Goal: Task Accomplishment & Management: Complete application form

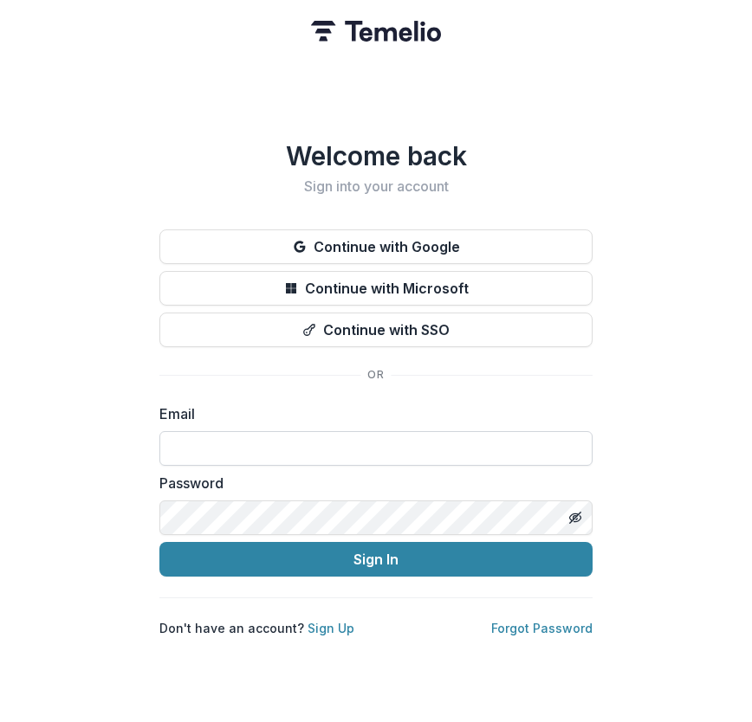
click at [473, 443] on input at bounding box center [375, 448] width 433 height 35
type input "**********"
click at [159, 542] on button "Sign In" at bounding box center [375, 559] width 433 height 35
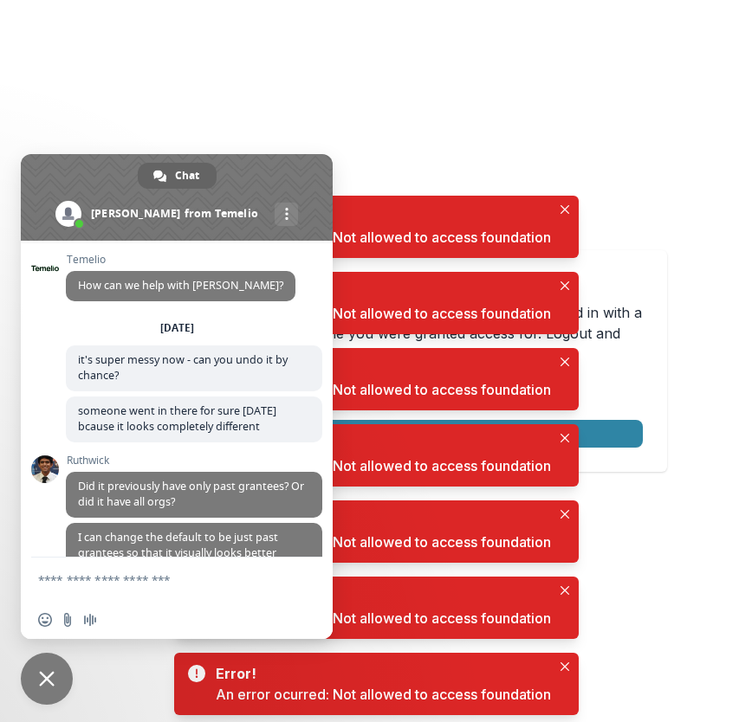
click at [561, 198] on div "Error! An error ocurred: Not allowed to access foundation" at bounding box center [376, 227] width 404 height 62
click at [565, 205] on icon "Close" at bounding box center [564, 209] width 9 height 9
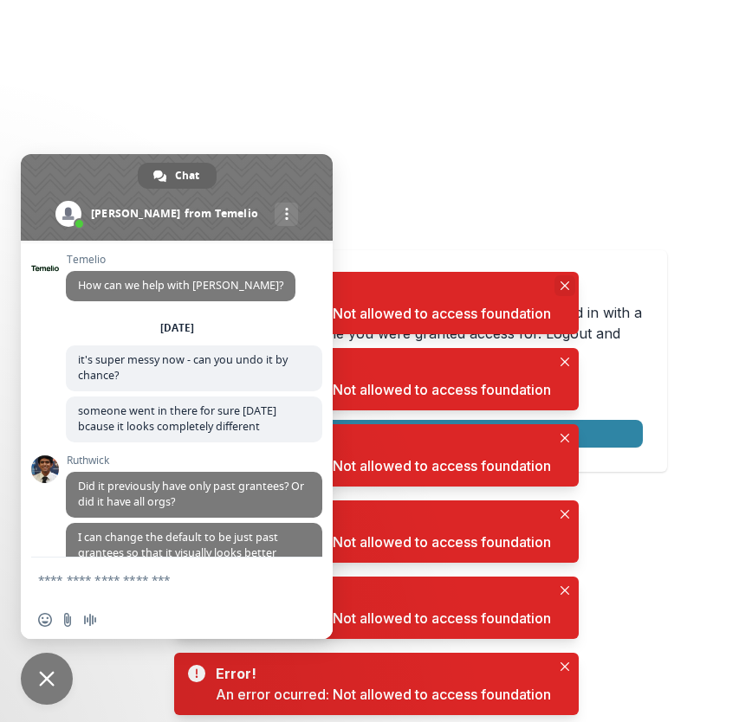
click at [565, 283] on icon "Close" at bounding box center [564, 285] width 9 height 9
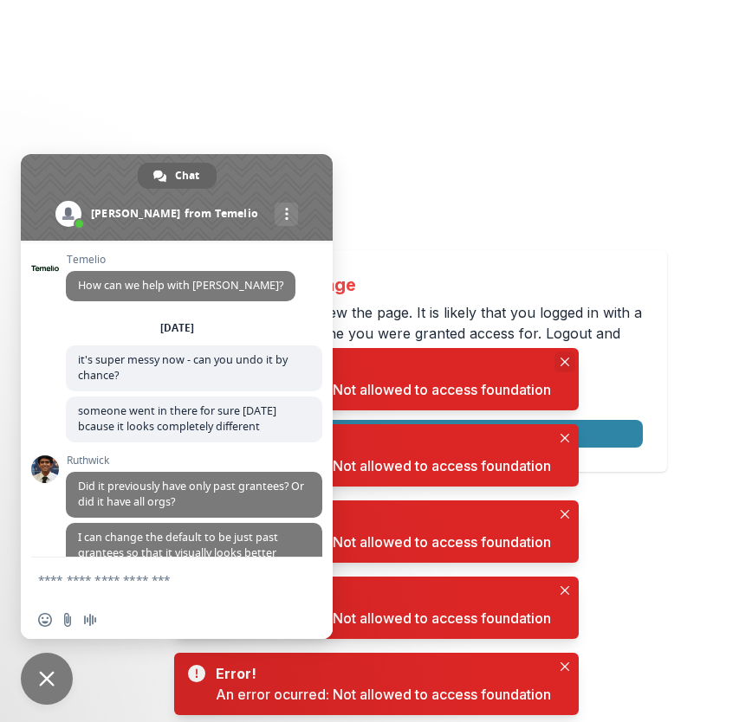
click at [563, 365] on icon "Close" at bounding box center [563, 362] width 9 height 9
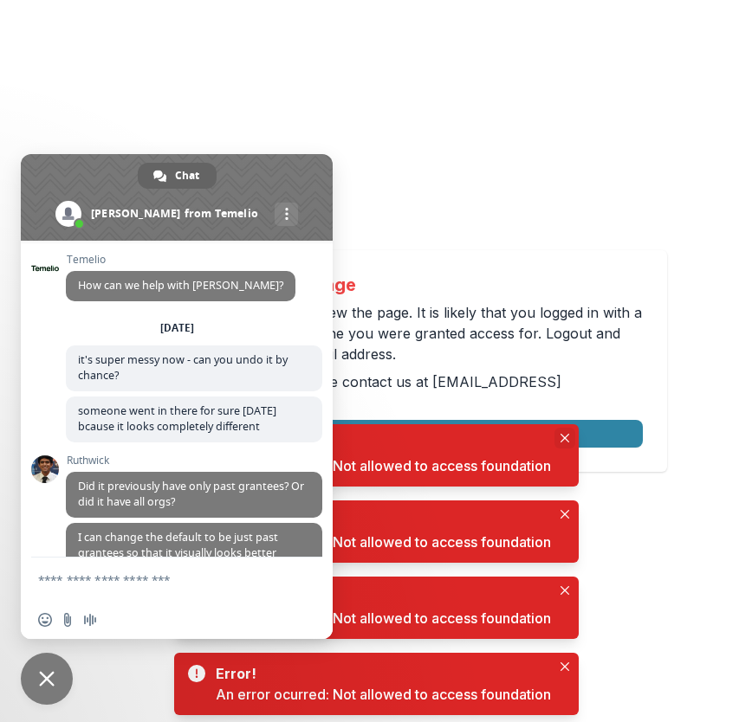
click at [569, 430] on button "Close" at bounding box center [564, 438] width 21 height 21
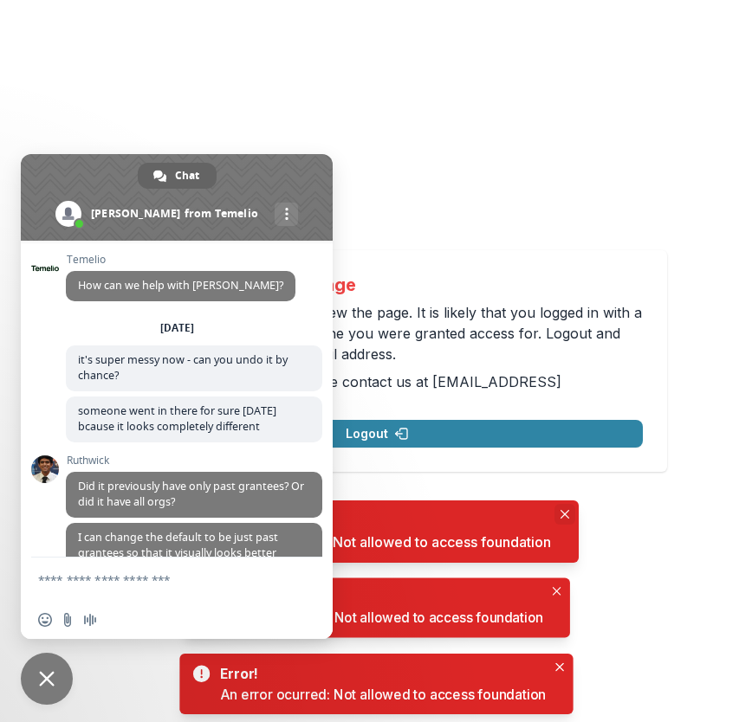
click at [562, 509] on body "Not allowed to view page You do not have permission to view the page. It is lik…" at bounding box center [376, 361] width 752 height 722
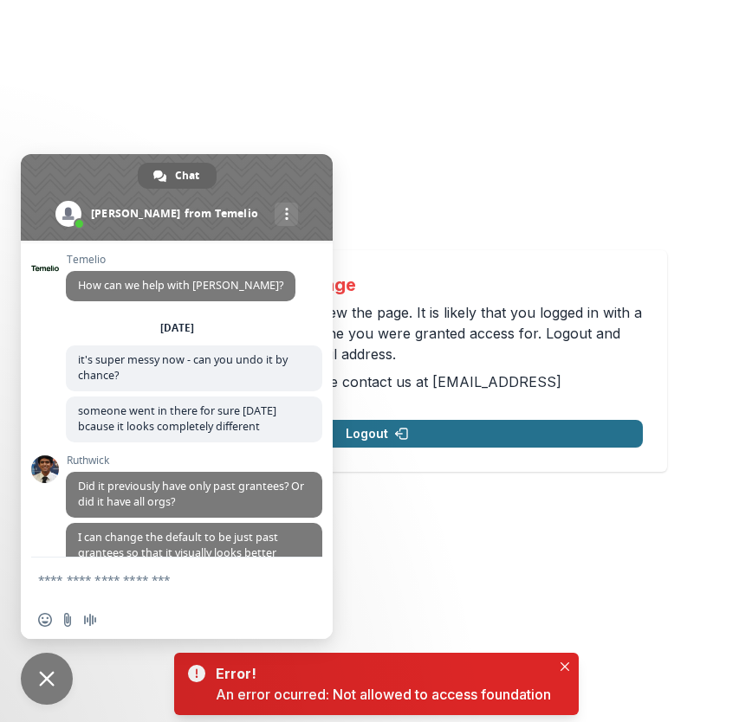
click at [496, 425] on button "Logout" at bounding box center [377, 434] width 531 height 28
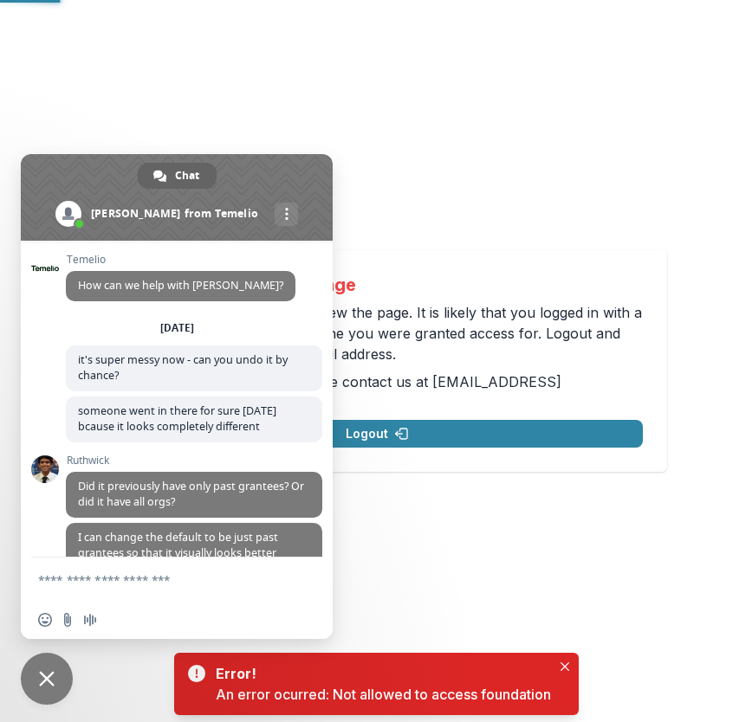
click at [340, 77] on div "Not allowed to view page You do not have permission to view the page. It is lik…" at bounding box center [376, 361] width 752 height 722
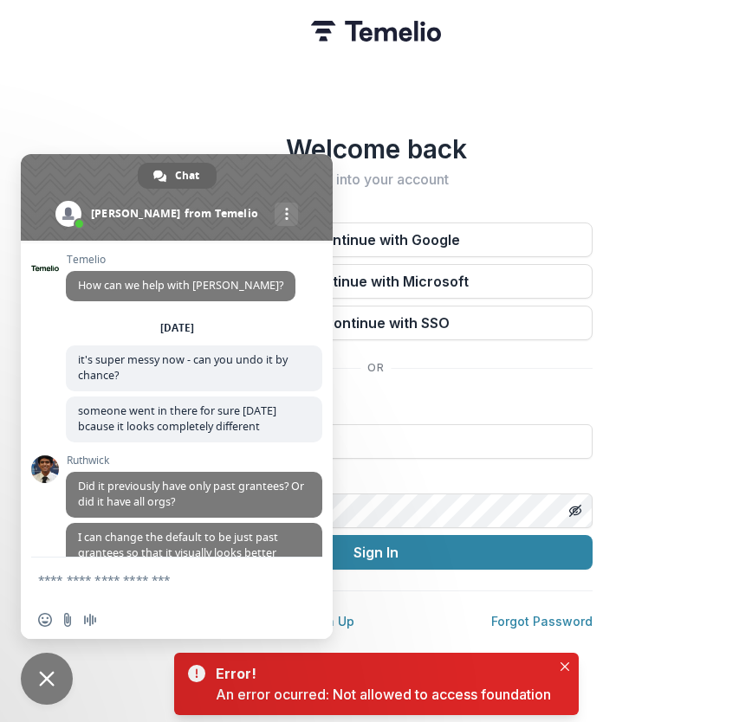
click at [266, 158] on span at bounding box center [177, 197] width 312 height 87
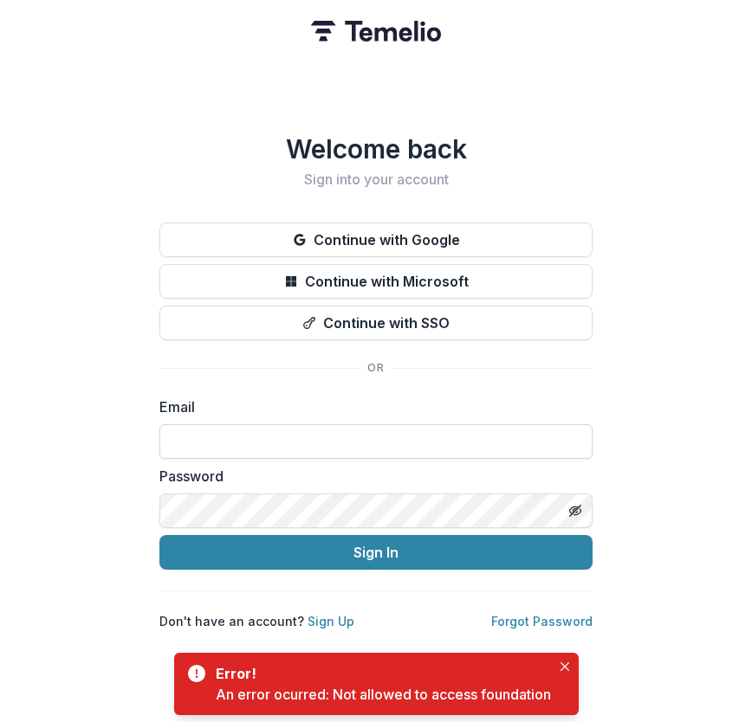
click at [239, 445] on input at bounding box center [375, 441] width 433 height 35
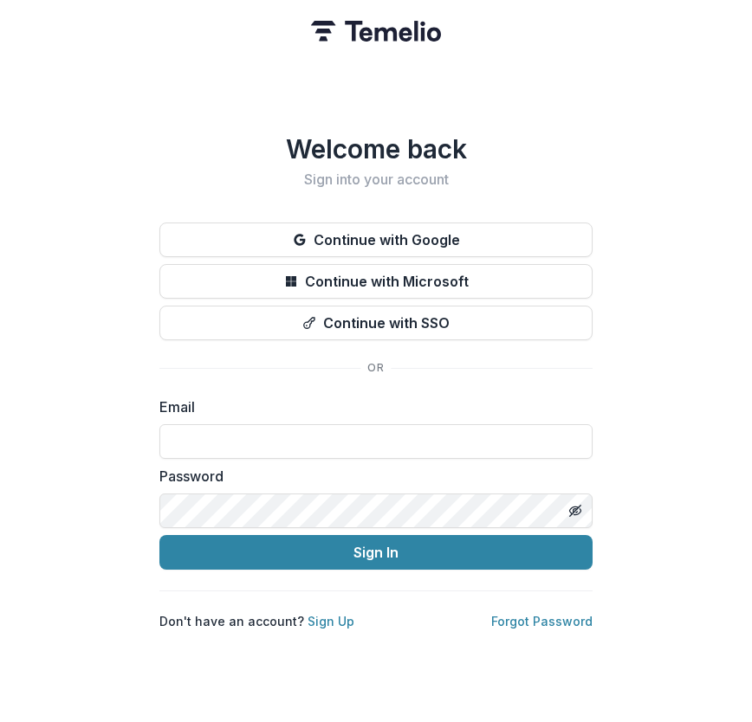
type input "**********"
click at [159, 535] on button "Sign In" at bounding box center [375, 552] width 433 height 35
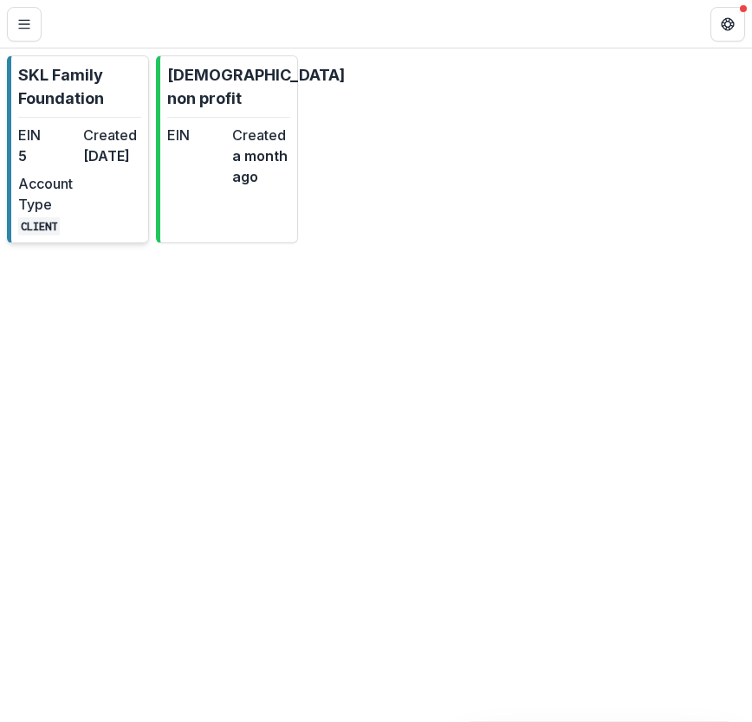
click at [57, 86] on p "SKL Family Foundation" at bounding box center [79, 86] width 123 height 47
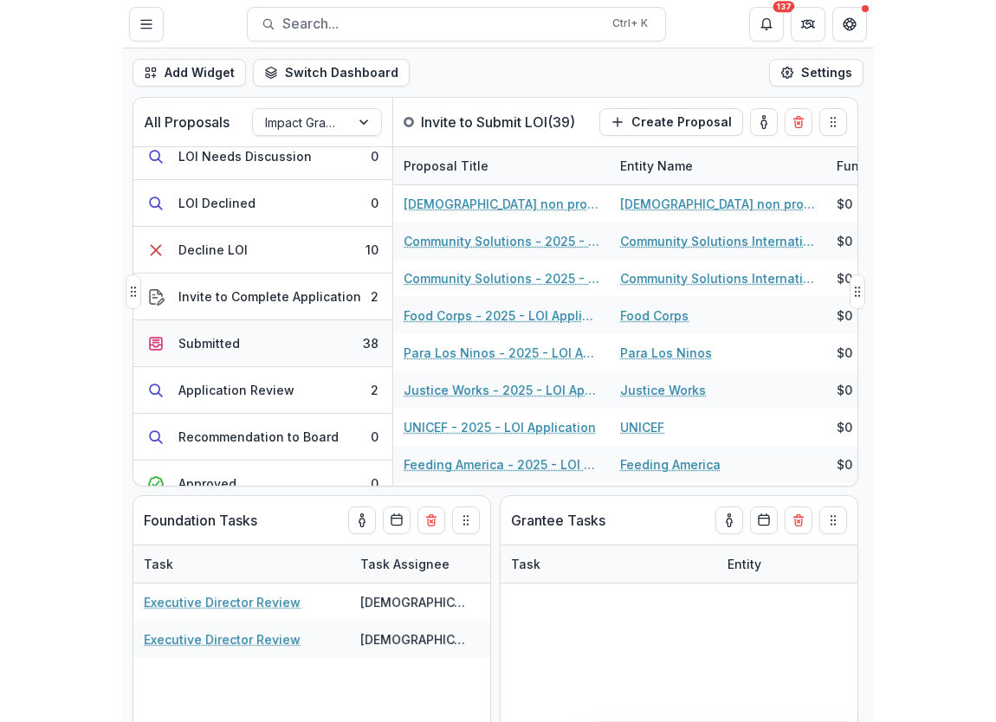
scroll to position [201, 0]
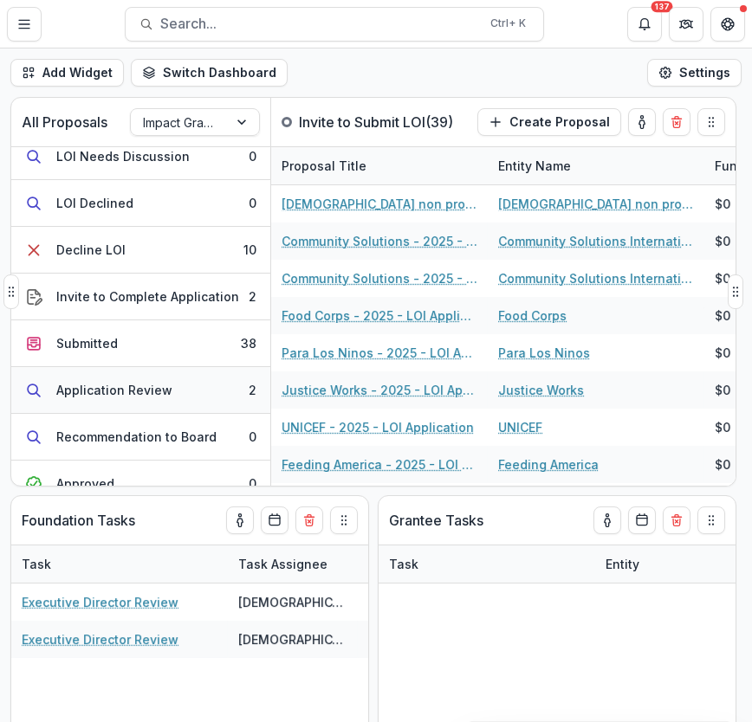
click at [94, 372] on button "Application Review 2" at bounding box center [140, 390] width 259 height 47
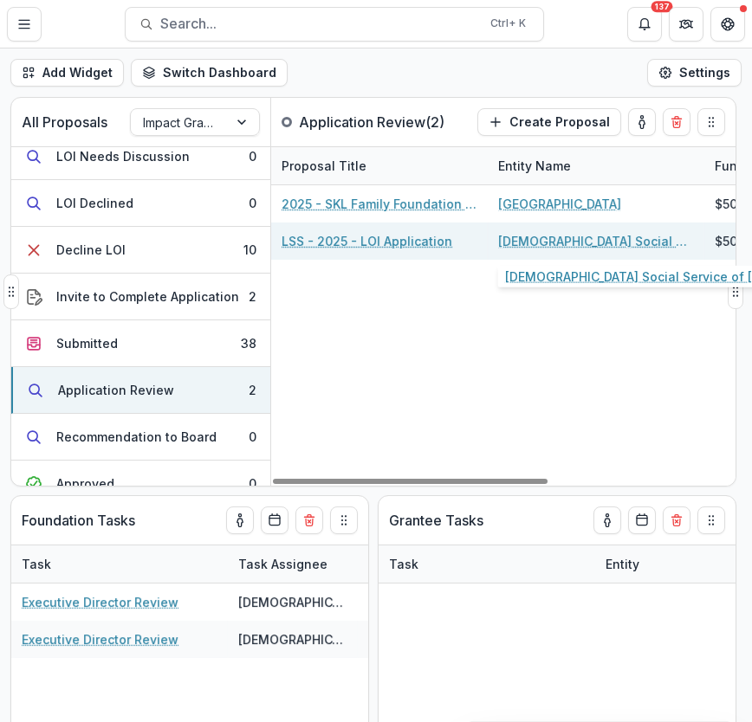
click at [538, 237] on link "[DEMOGRAPHIC_DATA] Social Service of [US_STATE]" at bounding box center [596, 241] width 196 height 18
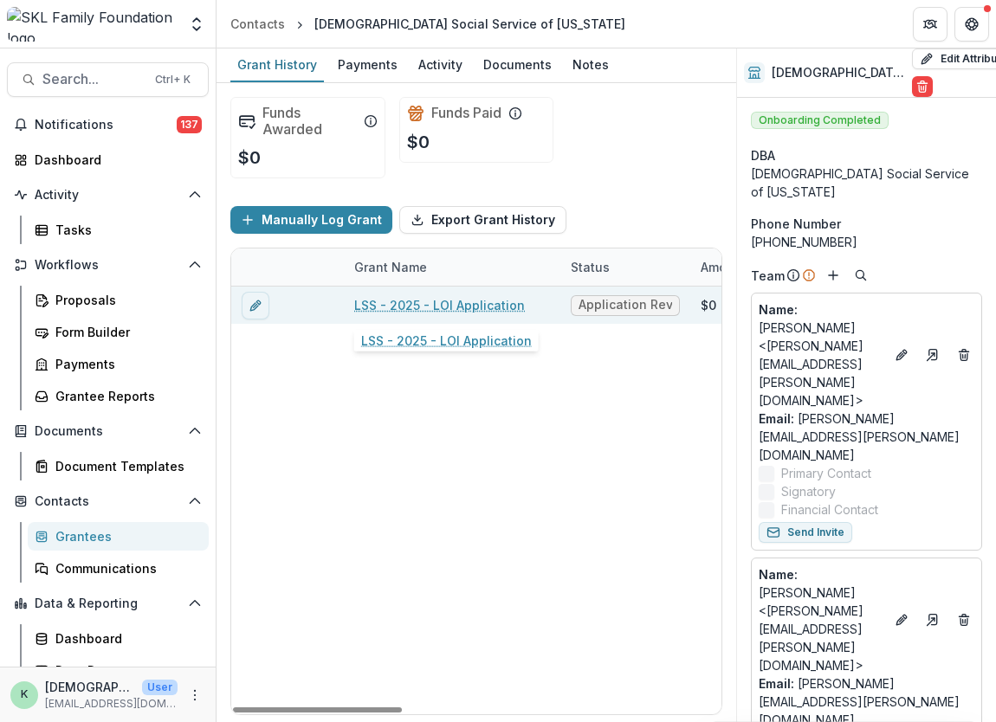
click at [428, 300] on link "LSS - 2025 - LOI Application" at bounding box center [439, 305] width 171 height 18
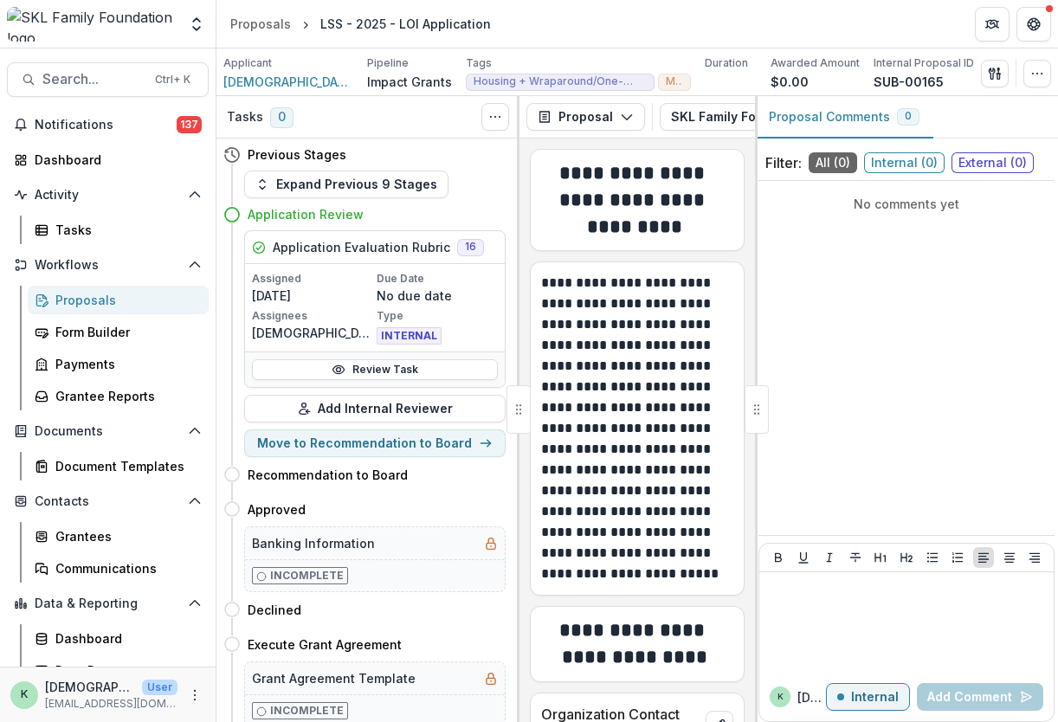
click at [223, 176] on div "Previous Stages Expand Previous 9 Stages Application Review Application Evaluat…" at bounding box center [367, 431] width 303 height 584
click at [381, 370] on link "Review Task" at bounding box center [375, 369] width 246 height 21
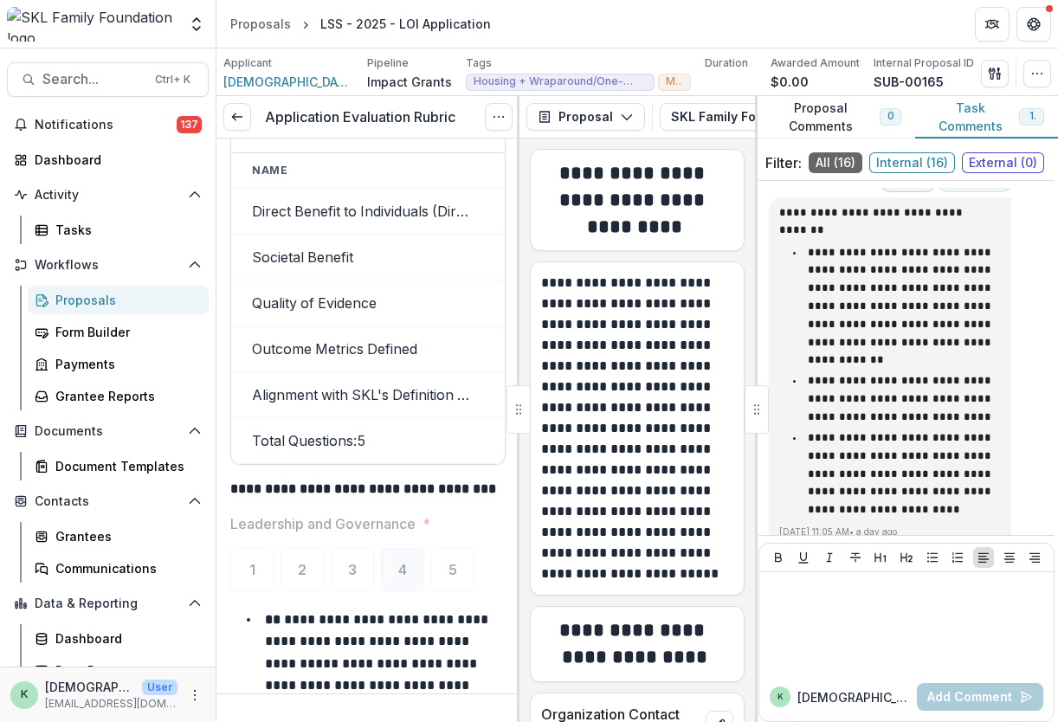
scroll to position [10139, 0]
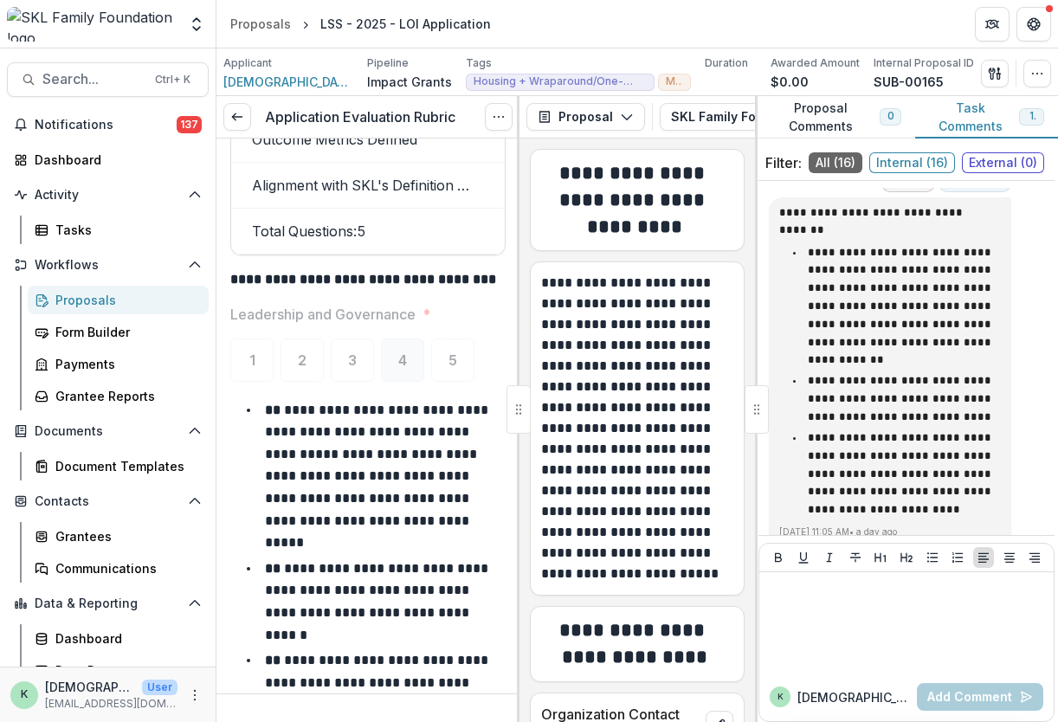
click at [139, 300] on div "Proposals" at bounding box center [124, 300] width 139 height 18
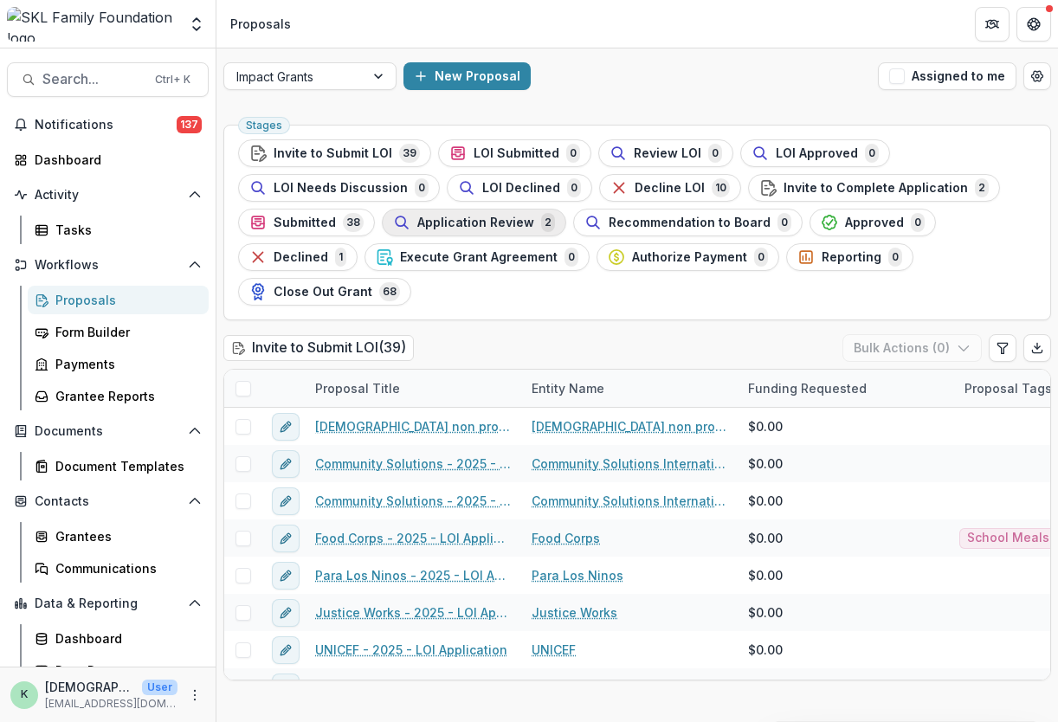
click at [487, 222] on span "Application Review" at bounding box center [475, 223] width 117 height 15
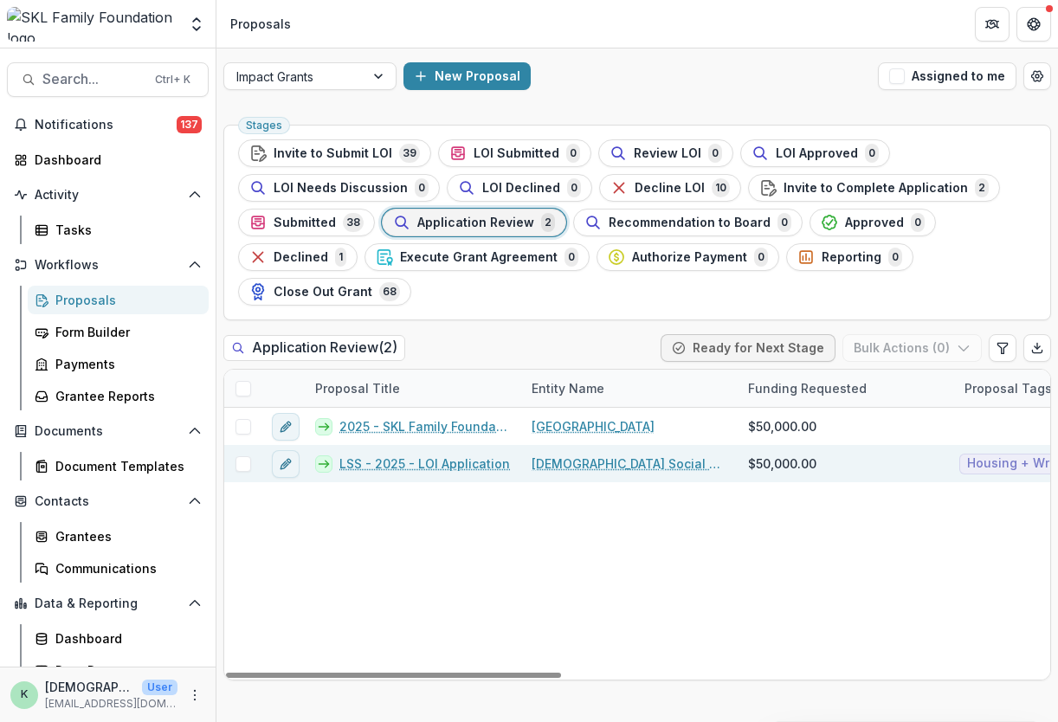
click at [561, 461] on link "[DEMOGRAPHIC_DATA] Social Service of [US_STATE]" at bounding box center [630, 464] width 196 height 18
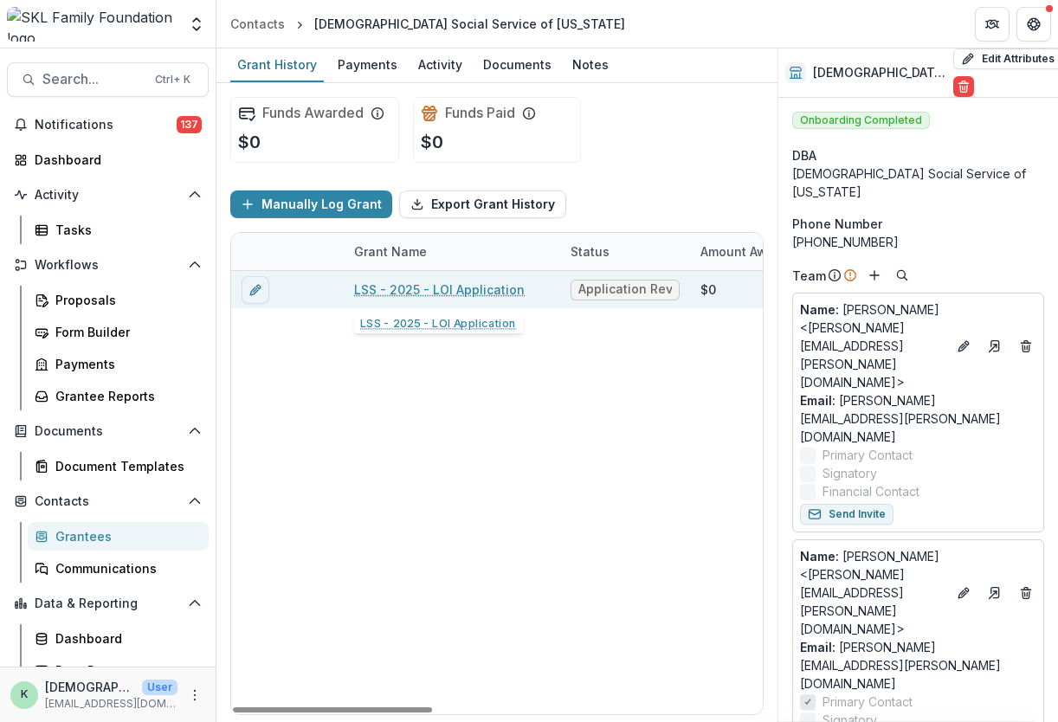
click at [444, 285] on link "LSS - 2025 - LOI Application" at bounding box center [439, 290] width 171 height 18
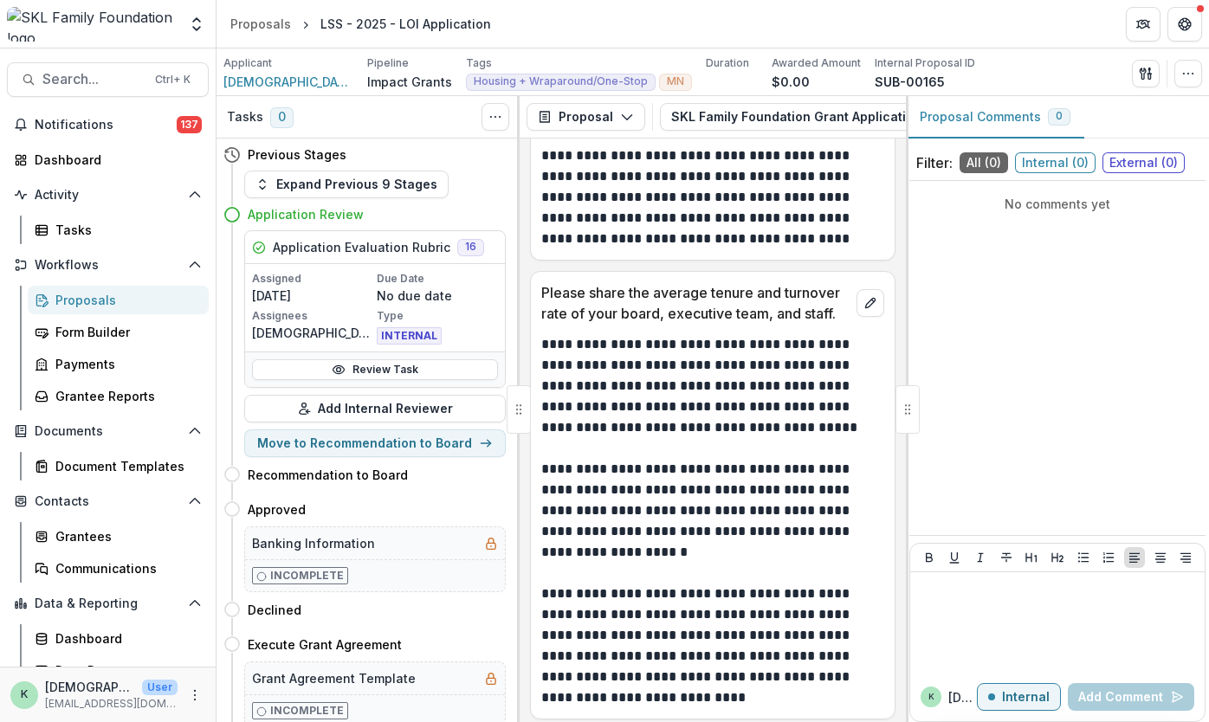
scroll to position [20424, 0]
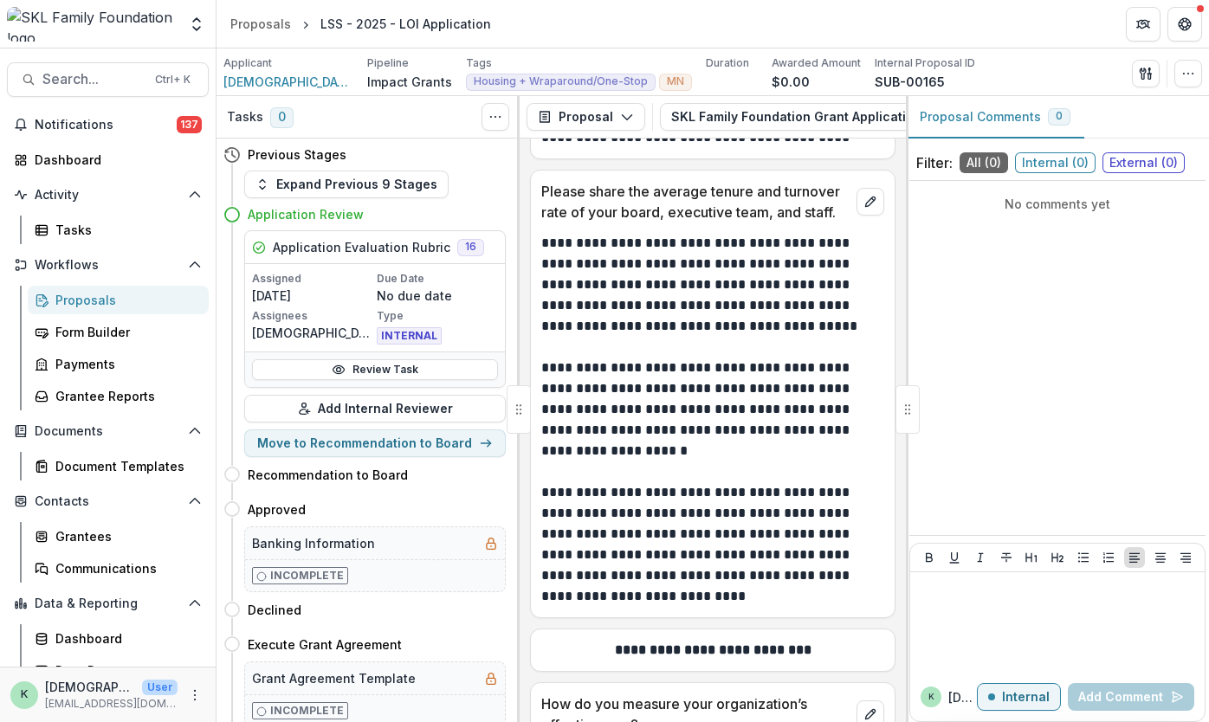
drag, startPoint x: 581, startPoint y: 569, endPoint x: 626, endPoint y: 579, distance: 46.2
click at [626, 579] on p "**********" at bounding box center [710, 544] width 339 height 125
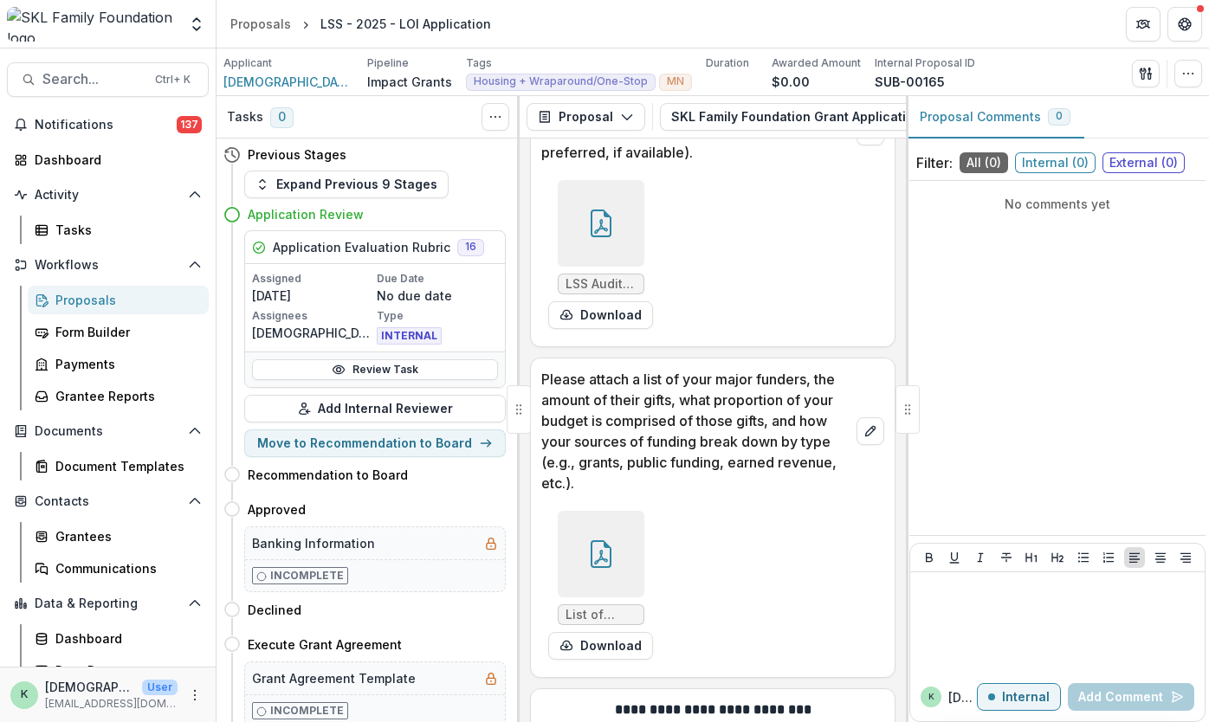
scroll to position [22676, 0]
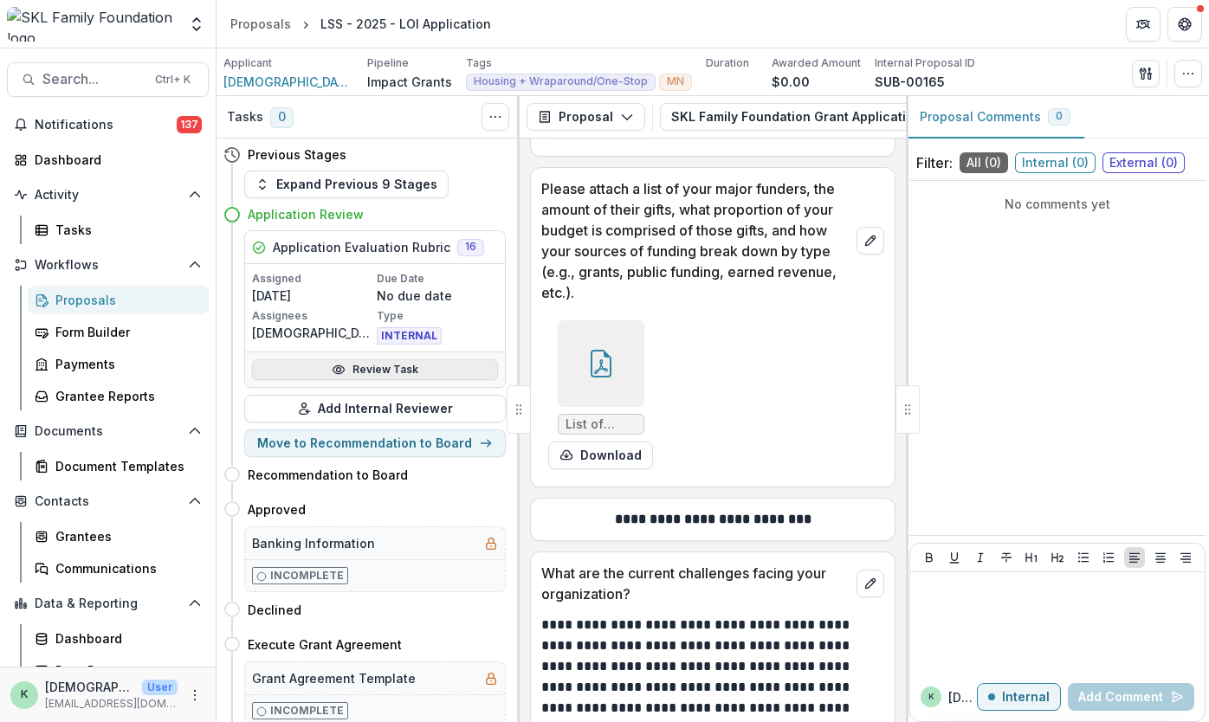
click at [376, 359] on link "Review Task" at bounding box center [375, 369] width 246 height 21
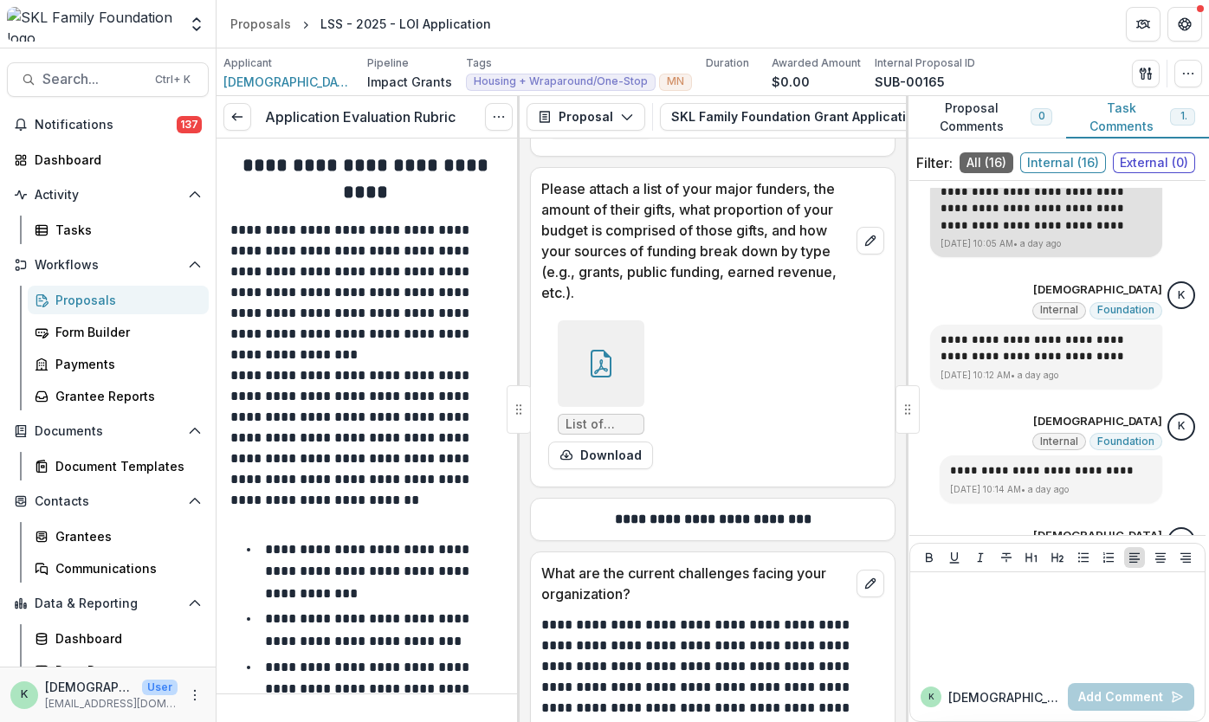
drag, startPoint x: 1035, startPoint y: 220, endPoint x: 992, endPoint y: 223, distance: 42.5
click at [751, 223] on p "**********" at bounding box center [1045, 209] width 211 height 51
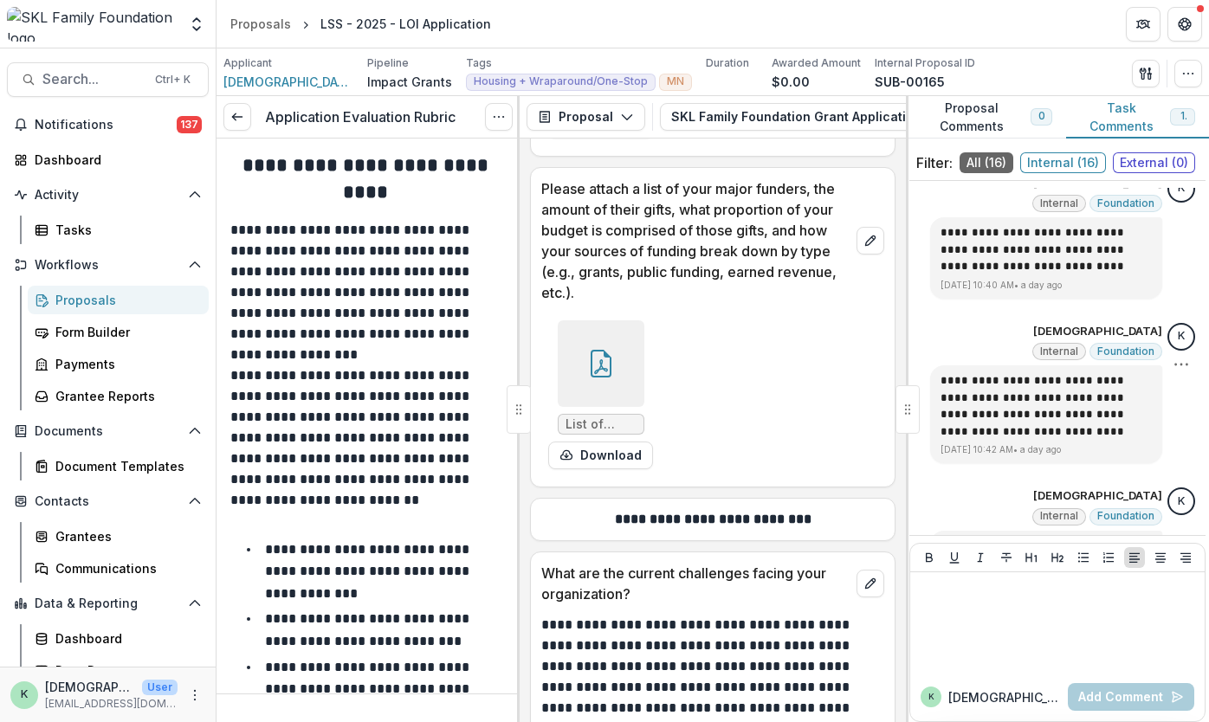
scroll to position [1444, 0]
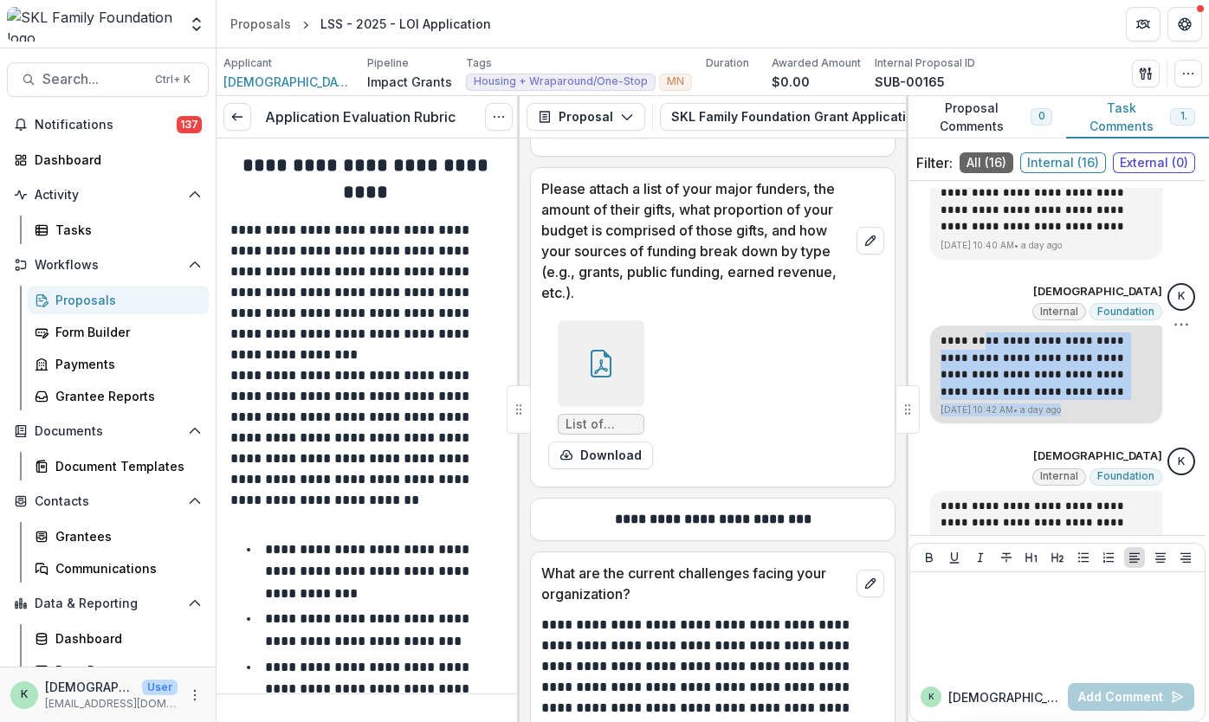
drag, startPoint x: 961, startPoint y: 333, endPoint x: 1082, endPoint y: 407, distance: 141.1
click at [751, 407] on div "**********" at bounding box center [1046, 375] width 232 height 98
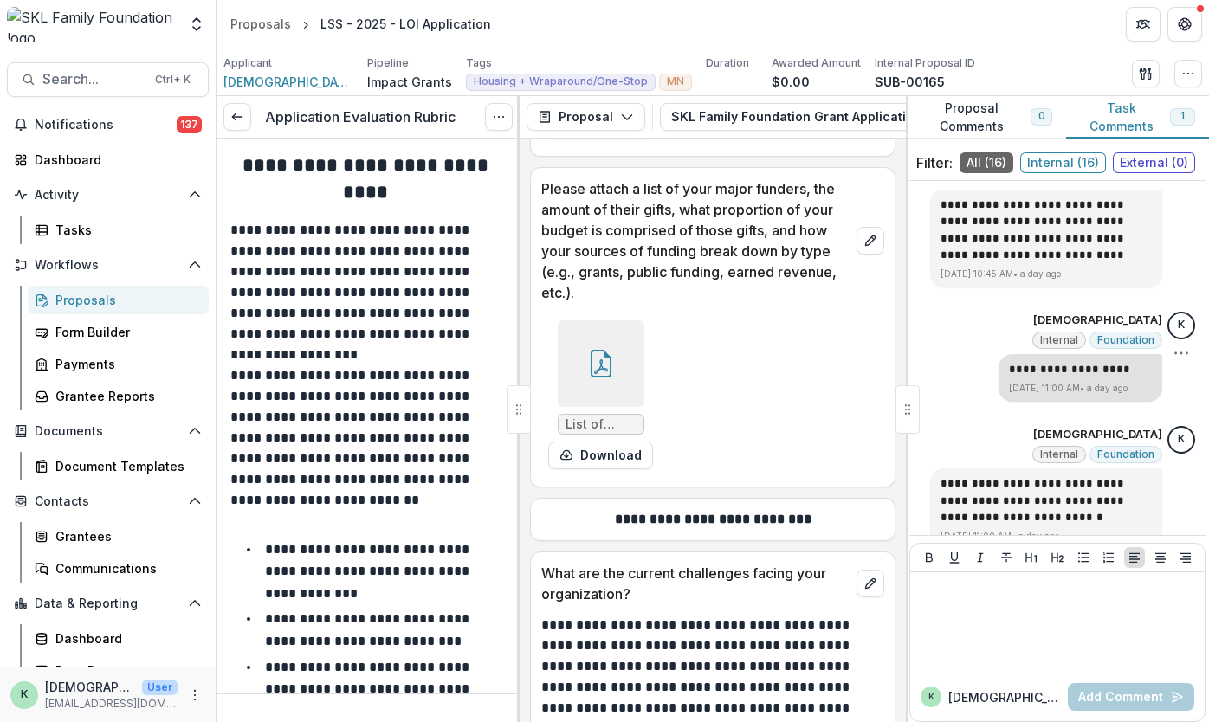
scroll to position [2054, 0]
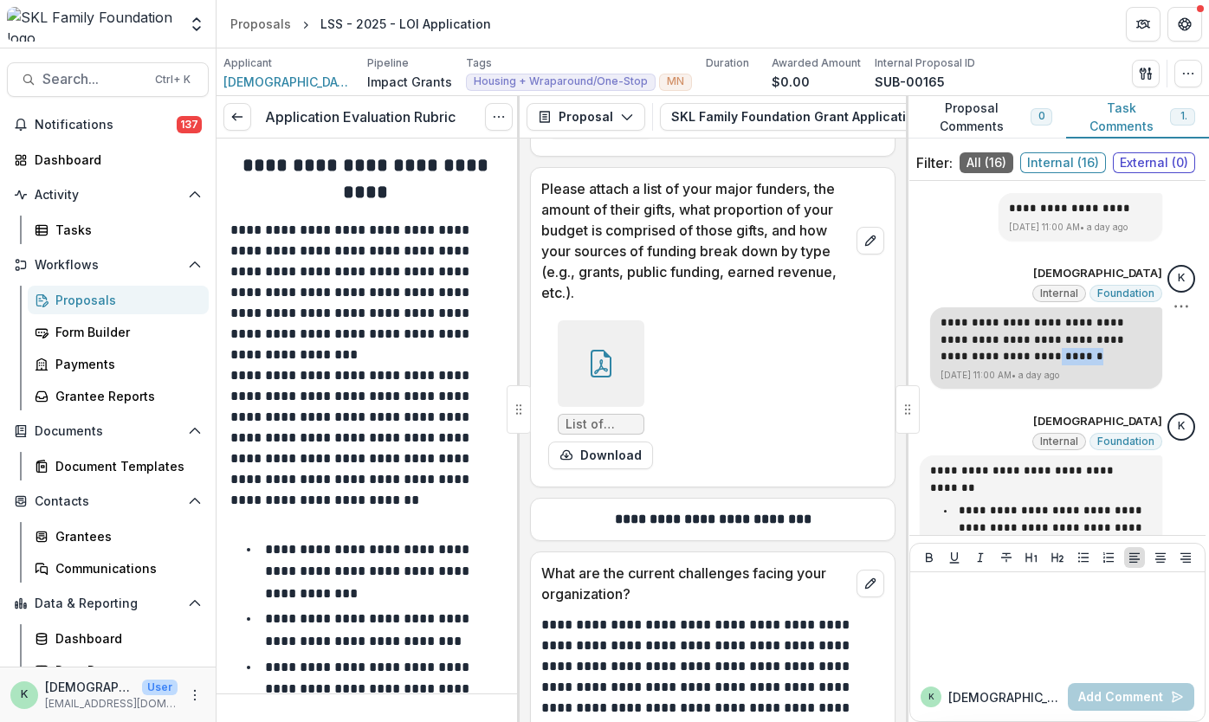
drag, startPoint x: 999, startPoint y: 352, endPoint x: 934, endPoint y: 357, distance: 66.0
click at [751, 357] on p "**********" at bounding box center [1045, 339] width 211 height 51
click at [751, 358] on p "**********" at bounding box center [1045, 339] width 211 height 51
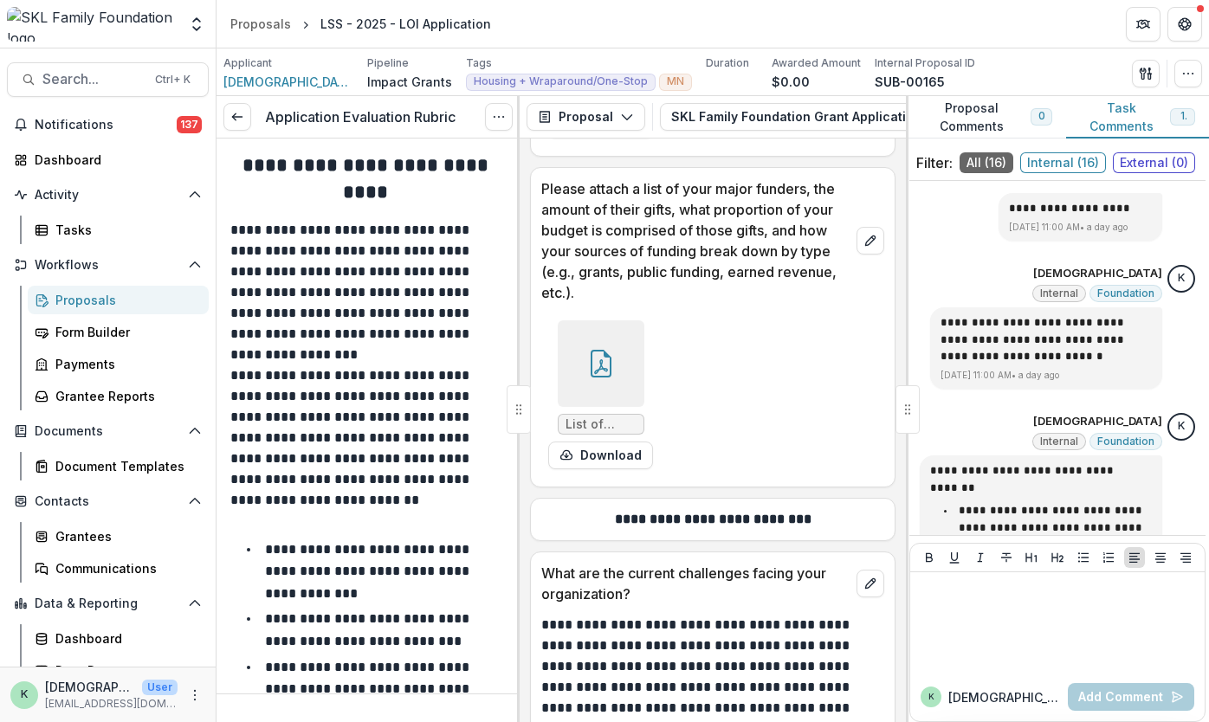
click at [604, 350] on icon at bounding box center [601, 364] width 28 height 28
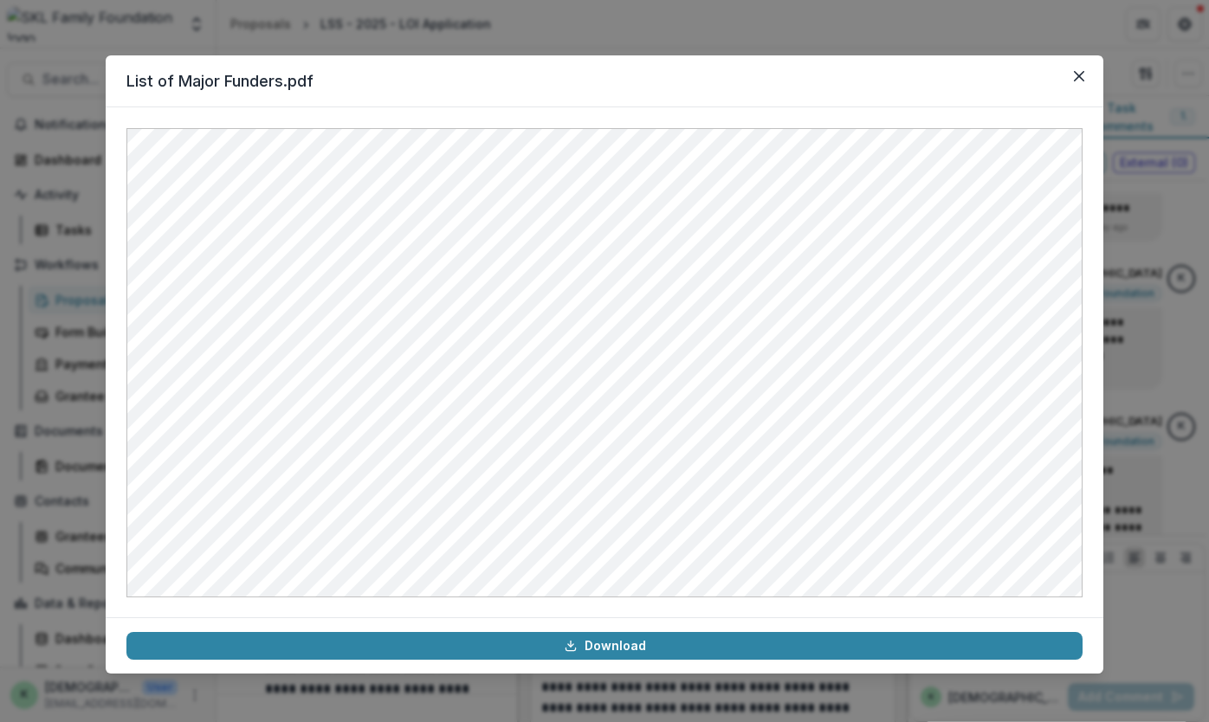
click at [604, 39] on div "List of Major Funders.pdf Download" at bounding box center [604, 361] width 1209 height 722
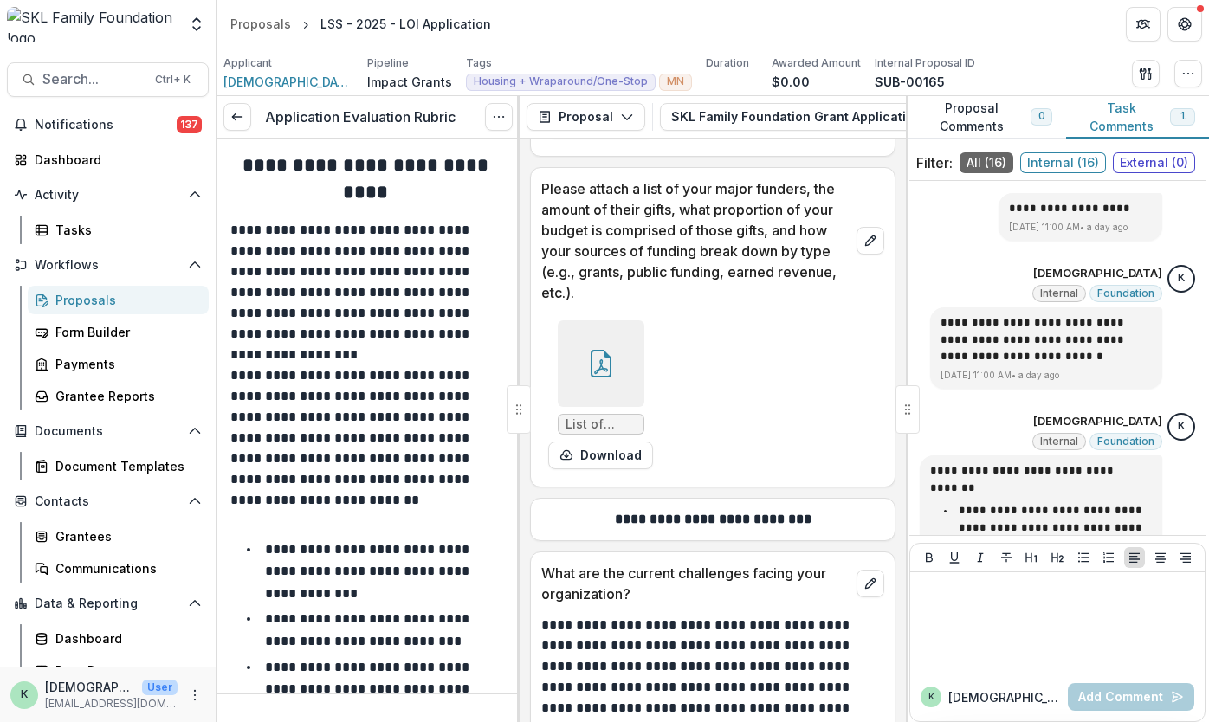
click at [62, 294] on div "Proposals" at bounding box center [124, 300] width 139 height 18
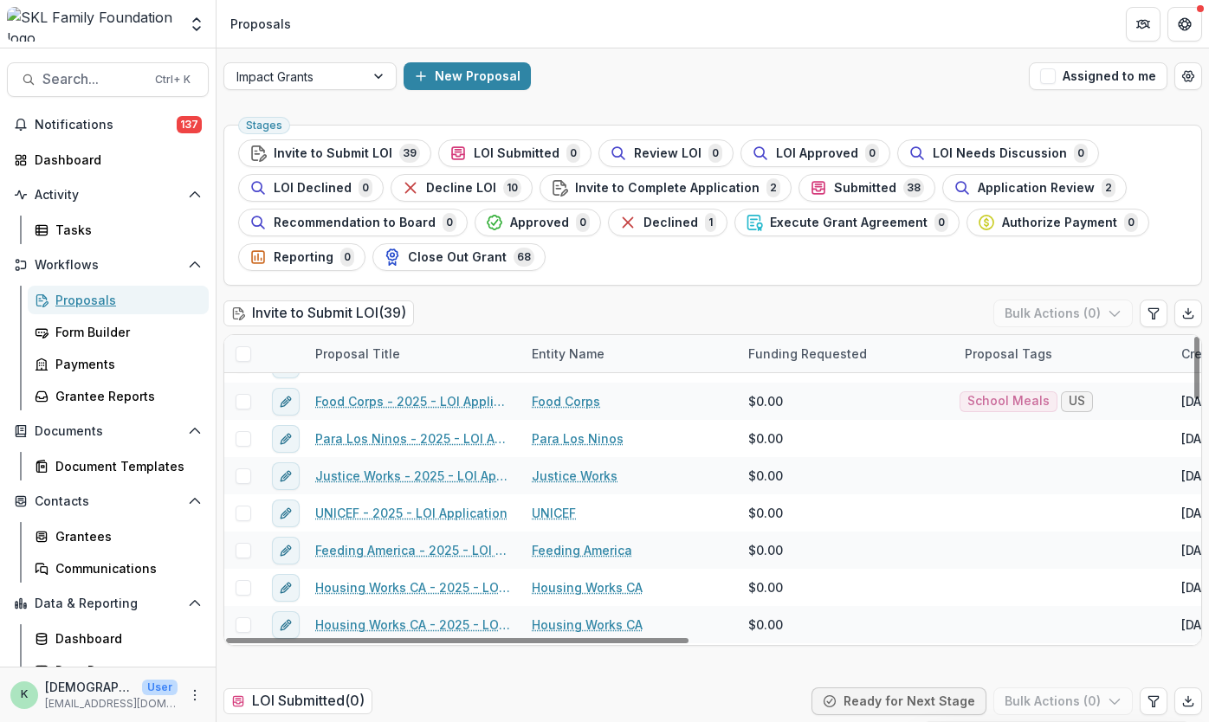
scroll to position [145, 0]
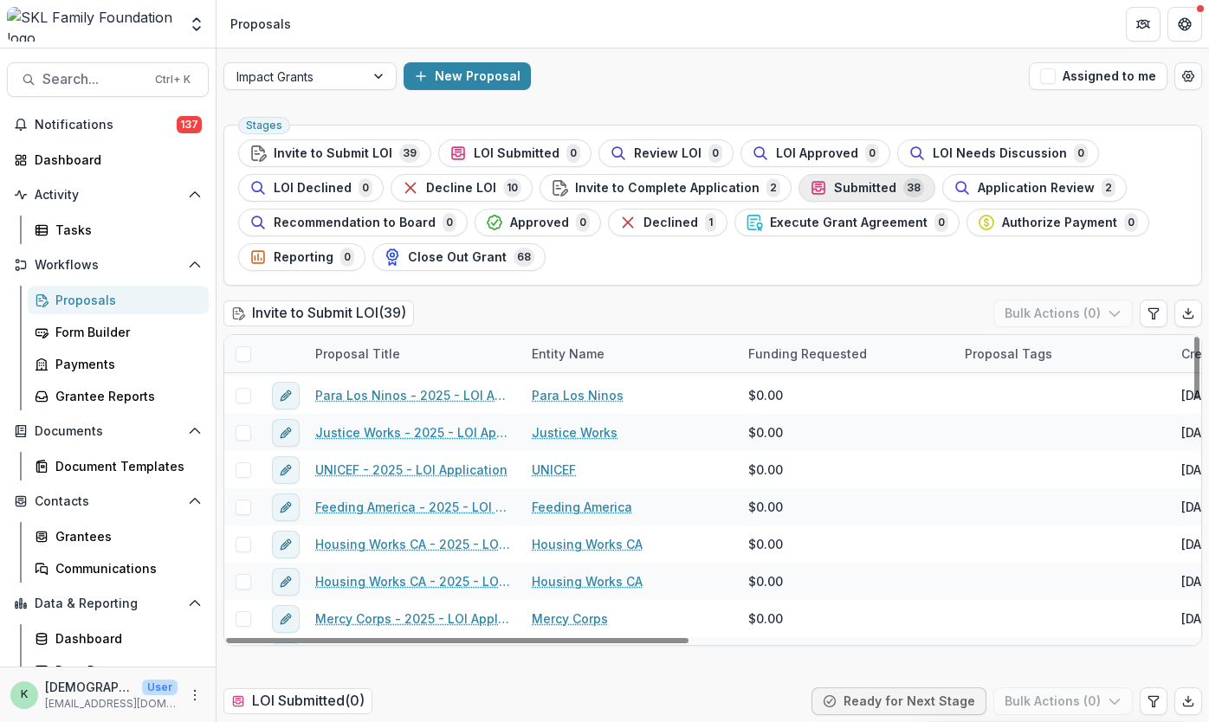
click at [751, 191] on span "Submitted" at bounding box center [865, 188] width 62 height 15
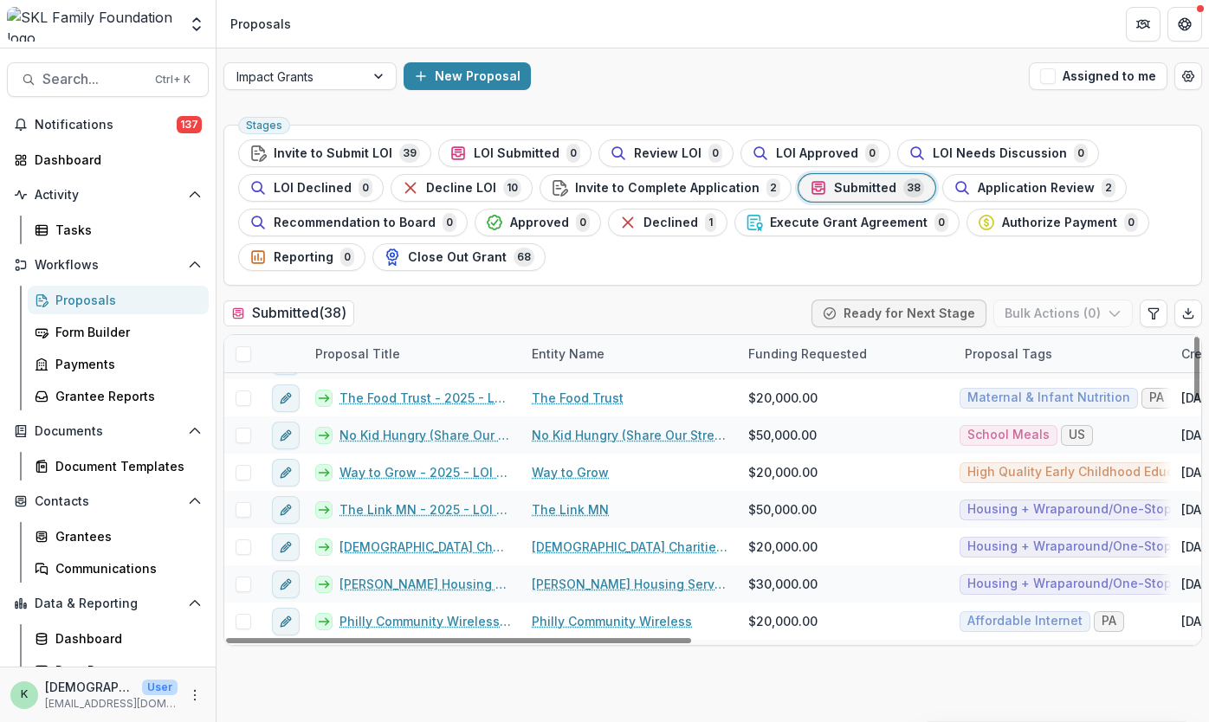
scroll to position [901, 0]
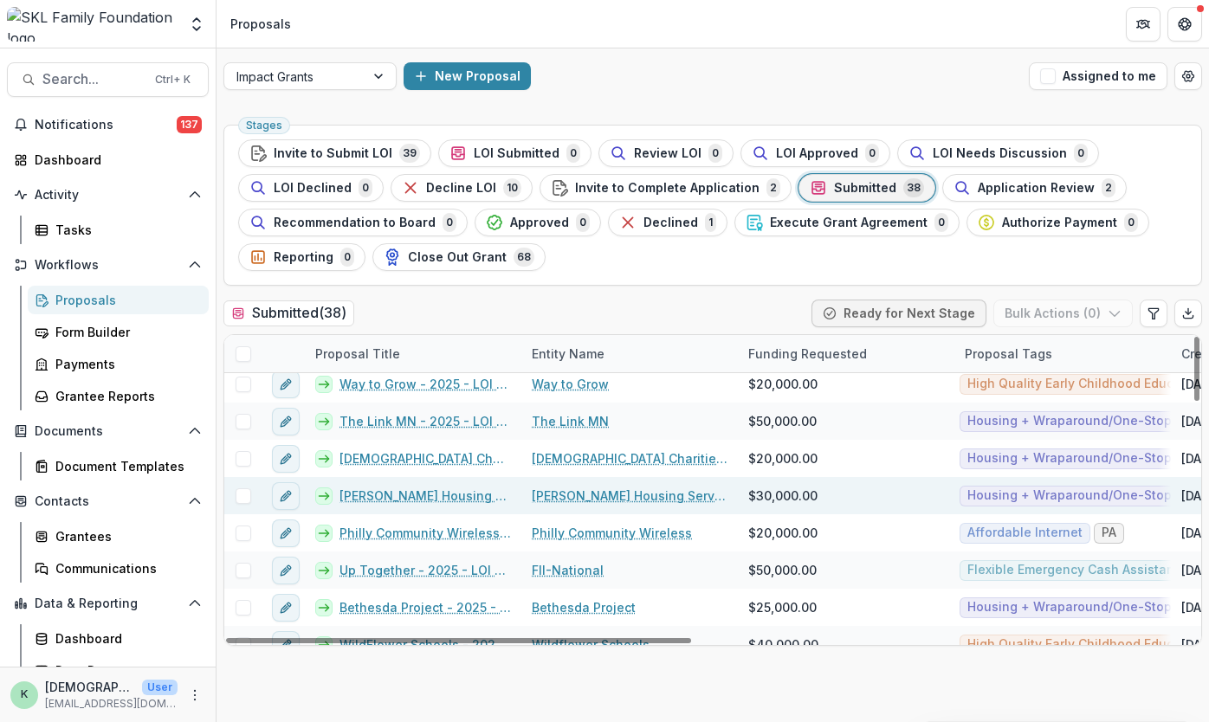
click at [470, 489] on link "[PERSON_NAME] Housing Services - 2025 - LOI Application" at bounding box center [424, 496] width 171 height 18
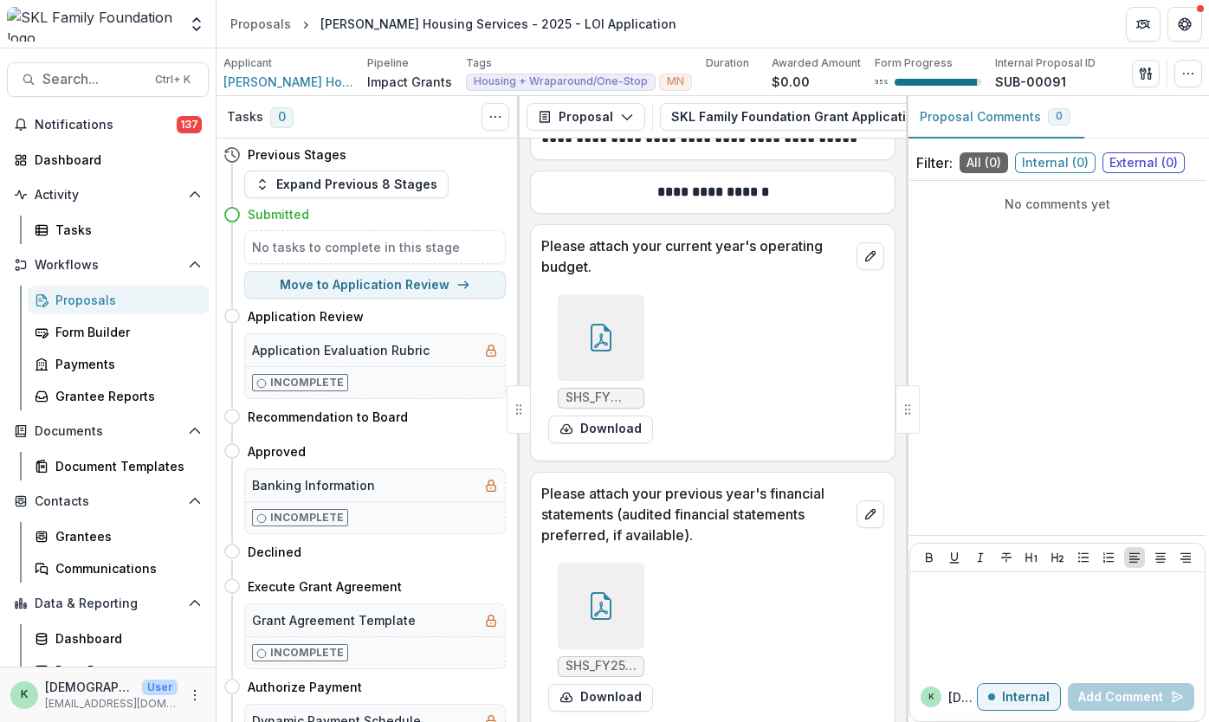
scroll to position [22945, 0]
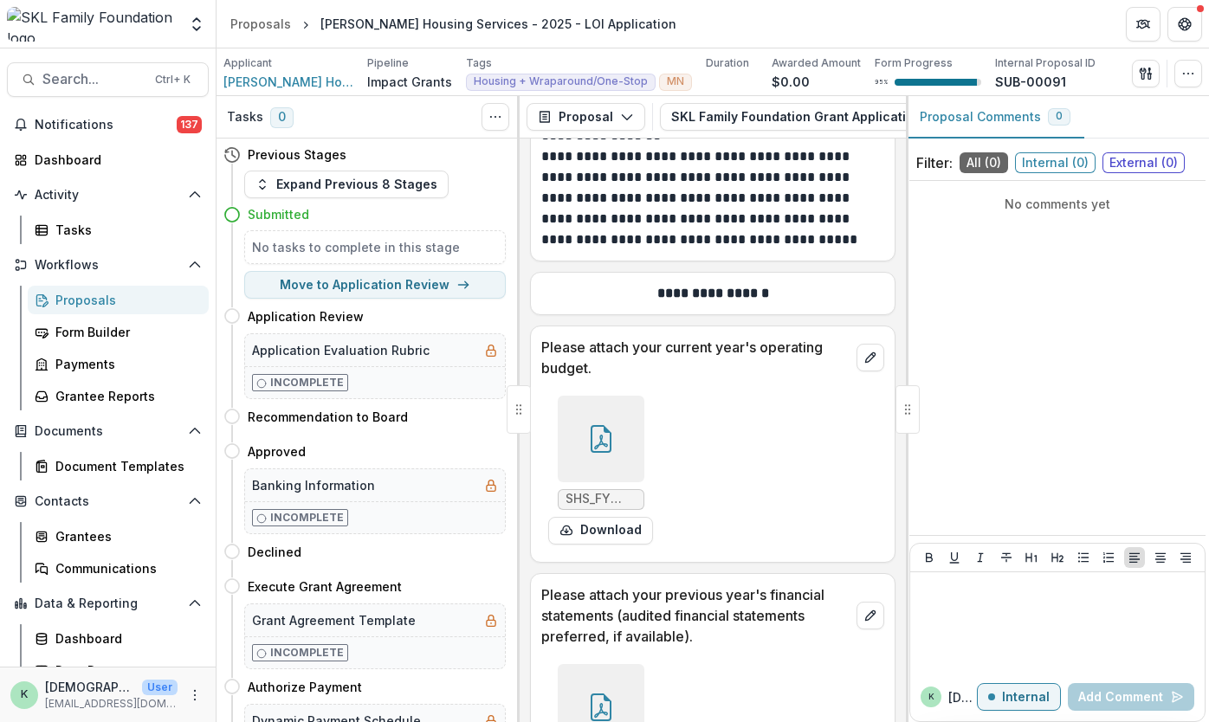
click at [606, 396] on div at bounding box center [601, 439] width 87 height 87
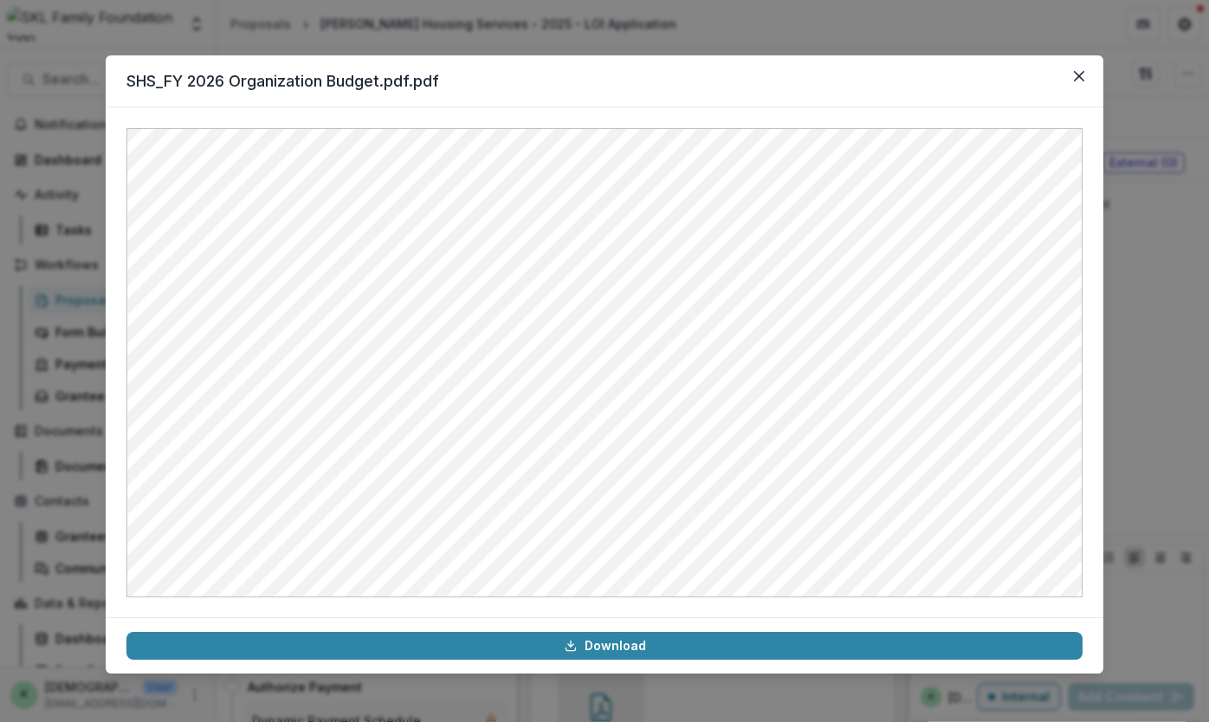
click at [707, 74] on header "SHS_FY 2026 Organization Budget.pdf.pdf" at bounding box center [605, 81] width 998 height 52
click at [539, 89] on header "SHS_FY 2026 Organization Budget.pdf.pdf" at bounding box center [605, 81] width 998 height 52
drag, startPoint x: 591, startPoint y: 85, endPoint x: 965, endPoint y: 25, distance: 378.8
click at [751, 25] on div "SHS_FY 2026 Organization Budget.pdf.pdf Download" at bounding box center [604, 361] width 1209 height 722
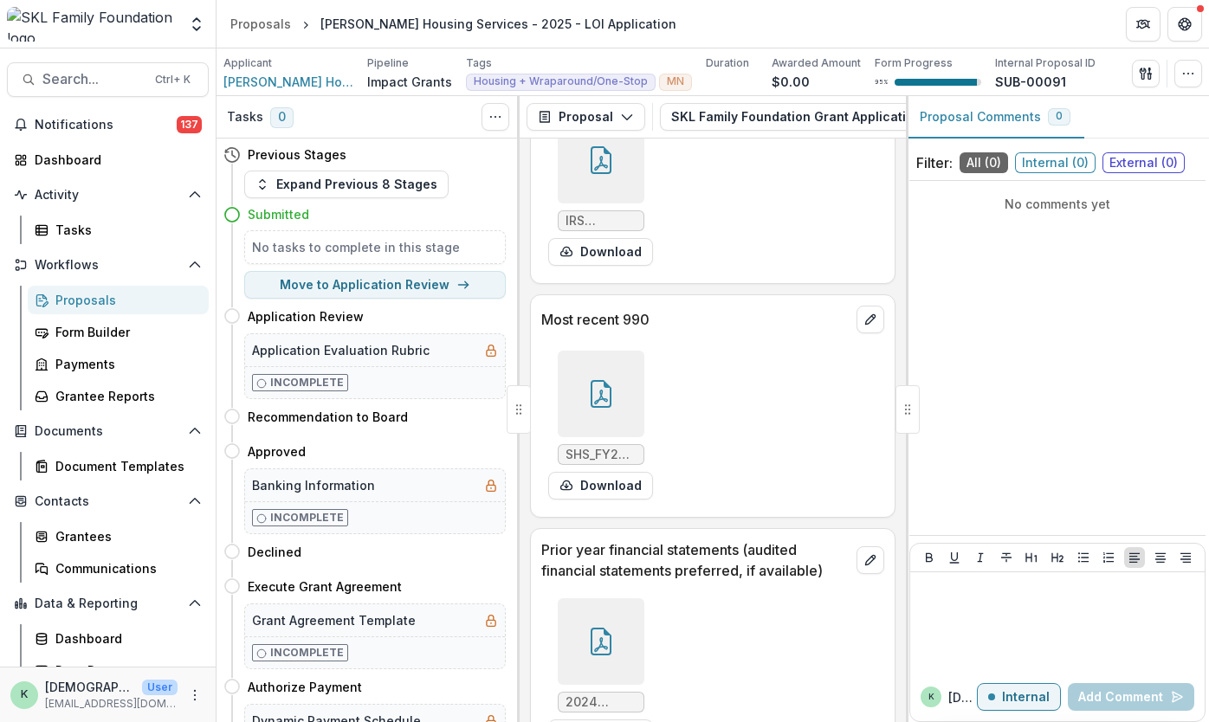
scroll to position [27570, 0]
